Goal: Navigation & Orientation: Find specific page/section

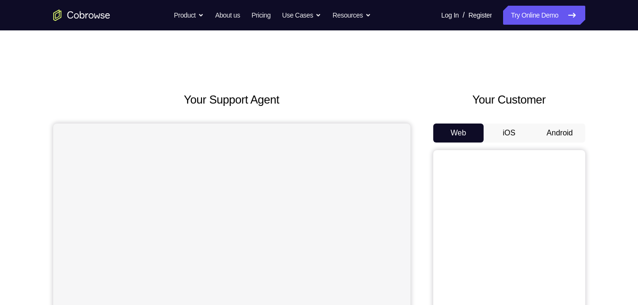
click at [562, 126] on button "Android" at bounding box center [560, 133] width 51 height 19
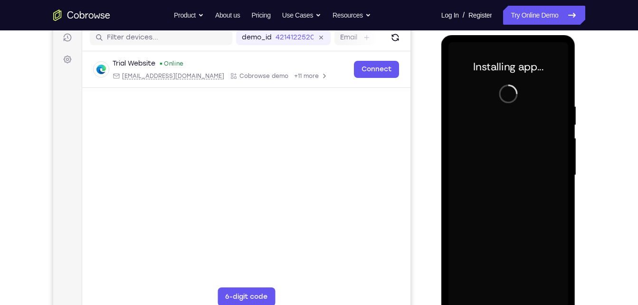
scroll to position [135, 0]
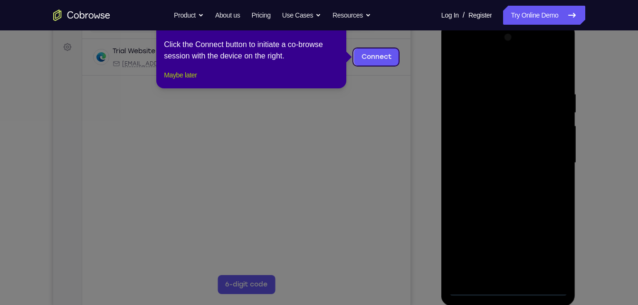
click at [187, 81] on button "Maybe later" at bounding box center [180, 74] width 33 height 11
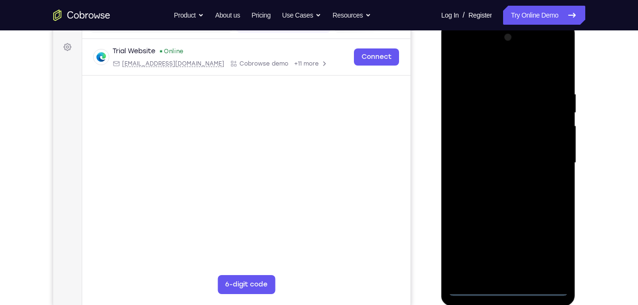
click at [471, 290] on div at bounding box center [509, 163] width 120 height 266
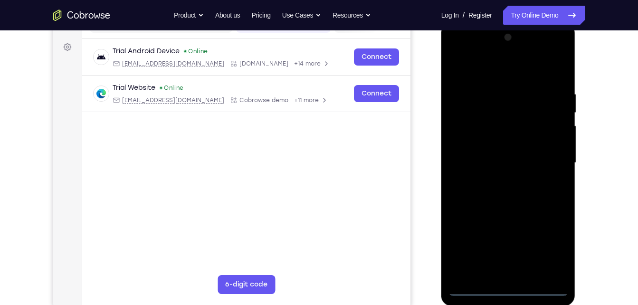
click at [538, 239] on div at bounding box center [509, 163] width 120 height 266
click at [556, 249] on div at bounding box center [509, 163] width 120 height 266
click at [507, 70] on div at bounding box center [509, 163] width 120 height 266
click at [548, 153] on div at bounding box center [509, 163] width 120 height 266
click at [500, 180] on div at bounding box center [509, 163] width 120 height 266
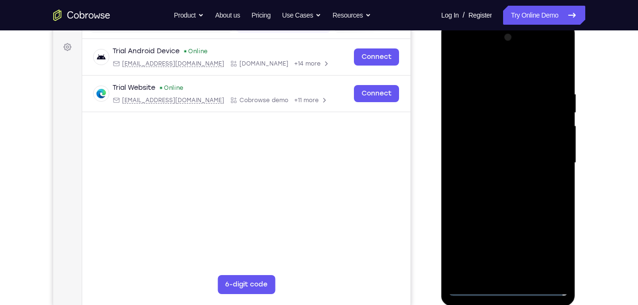
click at [520, 152] on div at bounding box center [509, 163] width 120 height 266
click at [520, 148] on div at bounding box center [509, 163] width 120 height 266
click at [520, 158] on div at bounding box center [509, 163] width 120 height 266
click at [532, 196] on div at bounding box center [509, 163] width 120 height 266
click at [532, 193] on div at bounding box center [509, 163] width 120 height 266
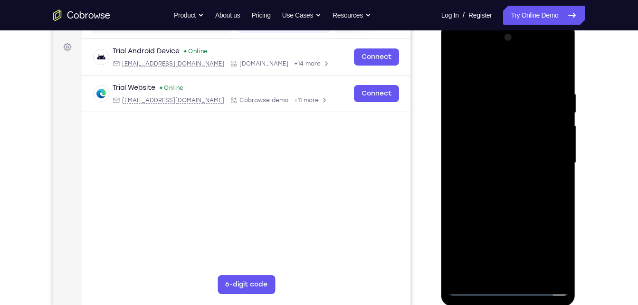
click at [517, 210] on div at bounding box center [509, 163] width 120 height 266
click at [530, 274] on div at bounding box center [509, 163] width 120 height 266
click at [514, 211] on div at bounding box center [509, 163] width 120 height 266
click at [474, 290] on div at bounding box center [509, 163] width 120 height 266
click at [498, 90] on div at bounding box center [509, 163] width 120 height 266
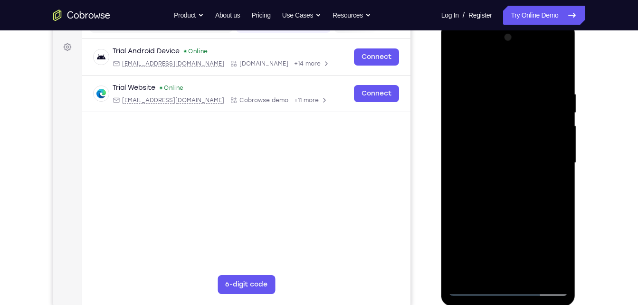
click at [557, 72] on div at bounding box center [509, 163] width 120 height 266
click at [487, 274] on div at bounding box center [509, 163] width 120 height 266
click at [550, 49] on div at bounding box center [509, 163] width 120 height 266
click at [478, 54] on div at bounding box center [509, 163] width 120 height 266
click at [492, 140] on div at bounding box center [509, 163] width 120 height 266
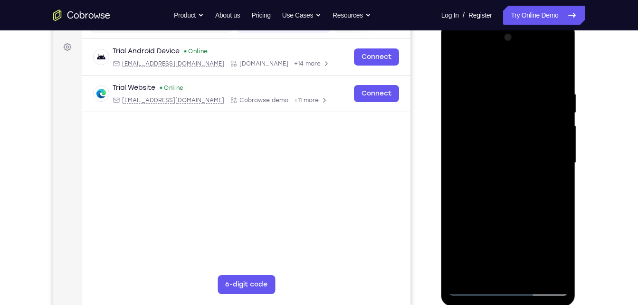
click at [492, 167] on div at bounding box center [509, 163] width 120 height 266
click at [526, 156] on div at bounding box center [509, 163] width 120 height 266
click at [538, 178] on div at bounding box center [509, 163] width 120 height 266
click at [515, 275] on div at bounding box center [509, 163] width 120 height 266
click at [477, 176] on div at bounding box center [509, 163] width 120 height 266
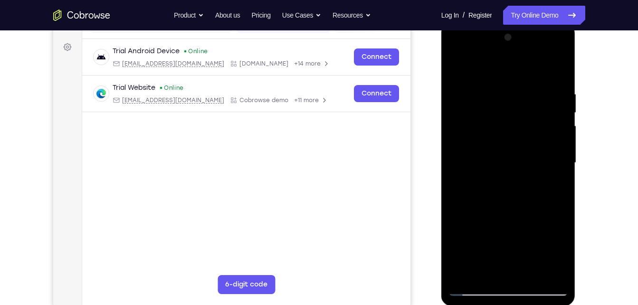
click at [472, 169] on div at bounding box center [509, 163] width 120 height 266
